Goal: Navigation & Orientation: Understand site structure

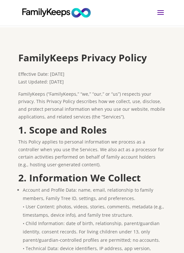
scroll to position [7, 0]
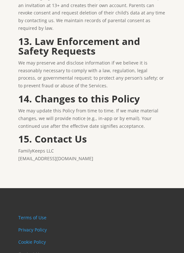
scroll to position [1039, 0]
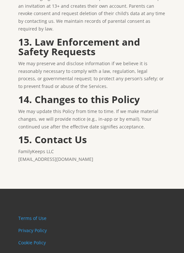
click at [26, 215] on link "Terms of Use" at bounding box center [32, 218] width 28 height 6
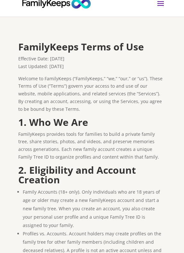
scroll to position [10, 0]
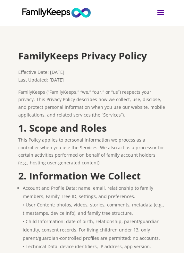
scroll to position [1039, 0]
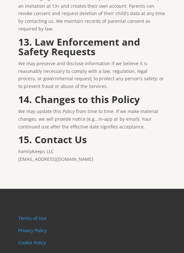
click at [25, 227] on link "Privacy Policy" at bounding box center [32, 230] width 29 height 6
click at [28, 239] on link "Cookie Policy" at bounding box center [32, 242] width 28 height 6
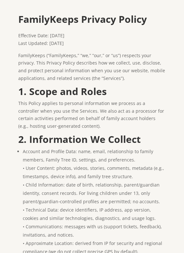
scroll to position [36, 0]
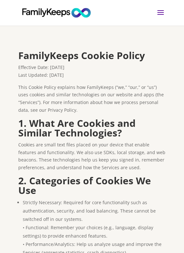
click at [57, 12] on img at bounding box center [57, 13] width 74 height 12
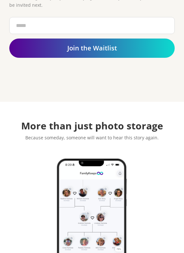
scroll to position [235, 0]
